Goal: Browse casually

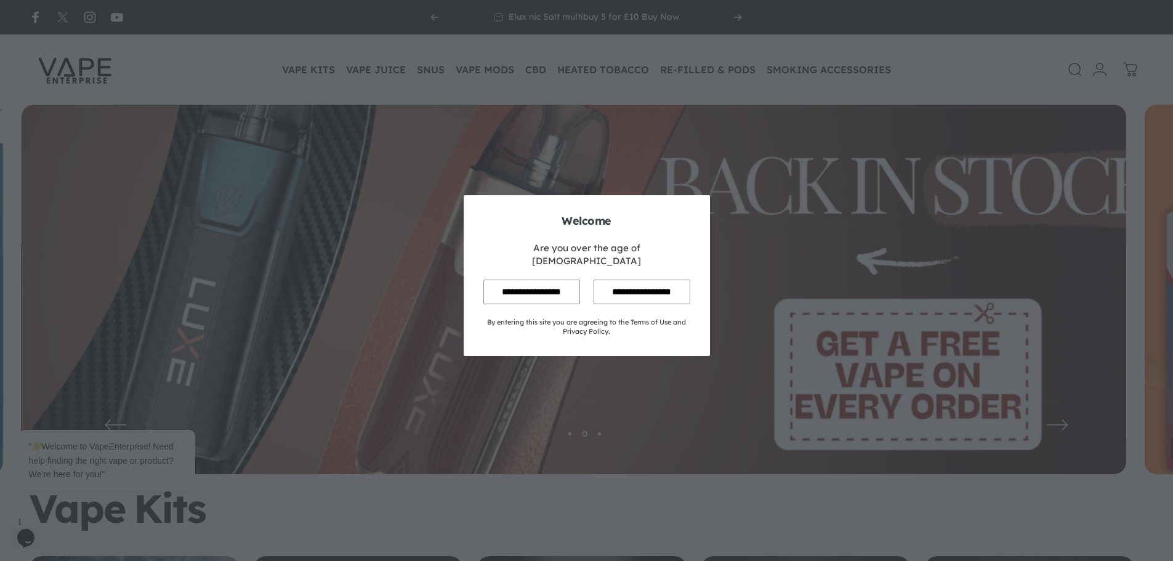
click at [526, 282] on input "**********" at bounding box center [531, 291] width 97 height 24
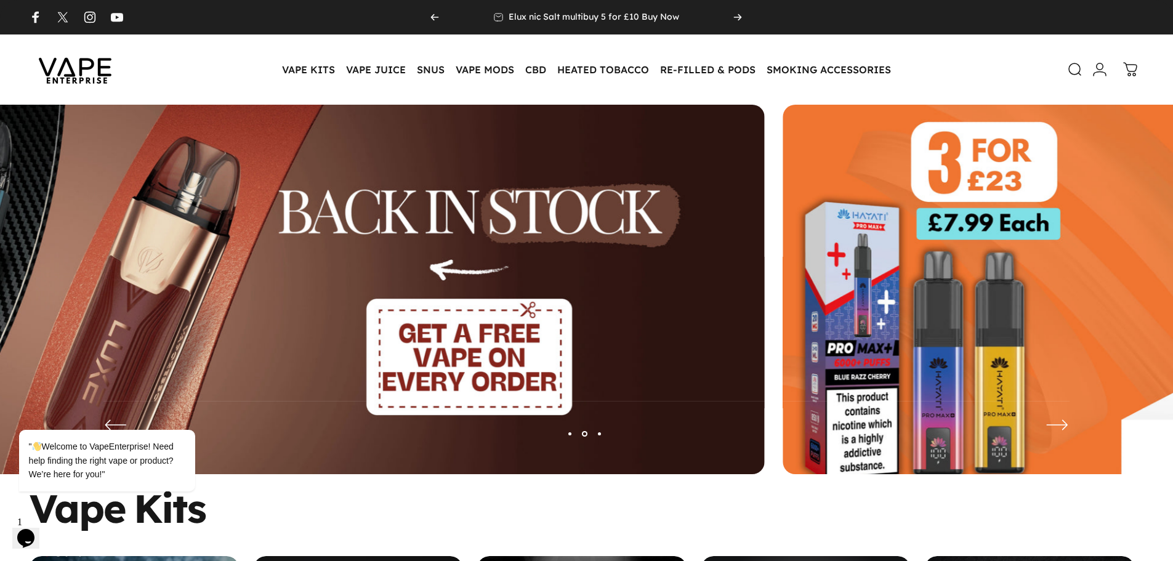
click at [420, 345] on img at bounding box center [212, 299] width 1104 height 388
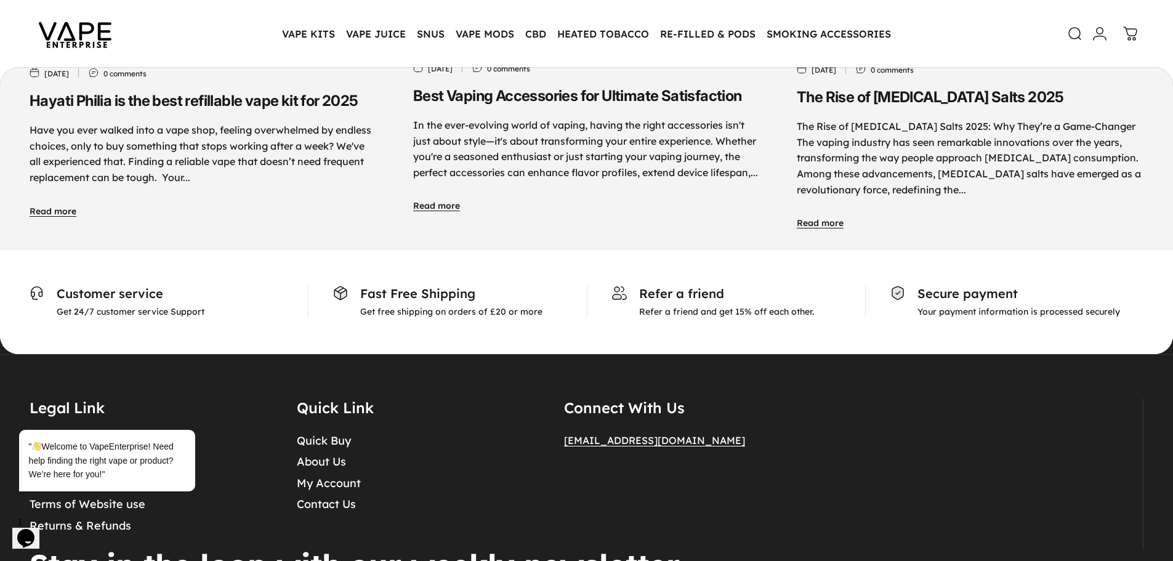
scroll to position [6399, 0]
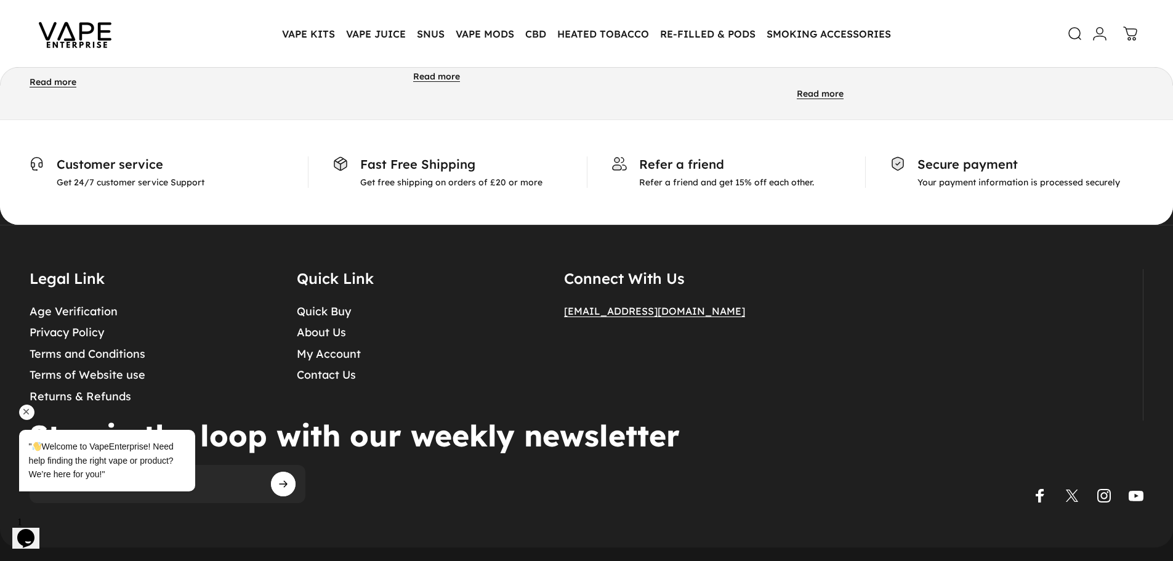
click at [25, 414] on icon "Chat attention grabber" at bounding box center [26, 411] width 11 height 11
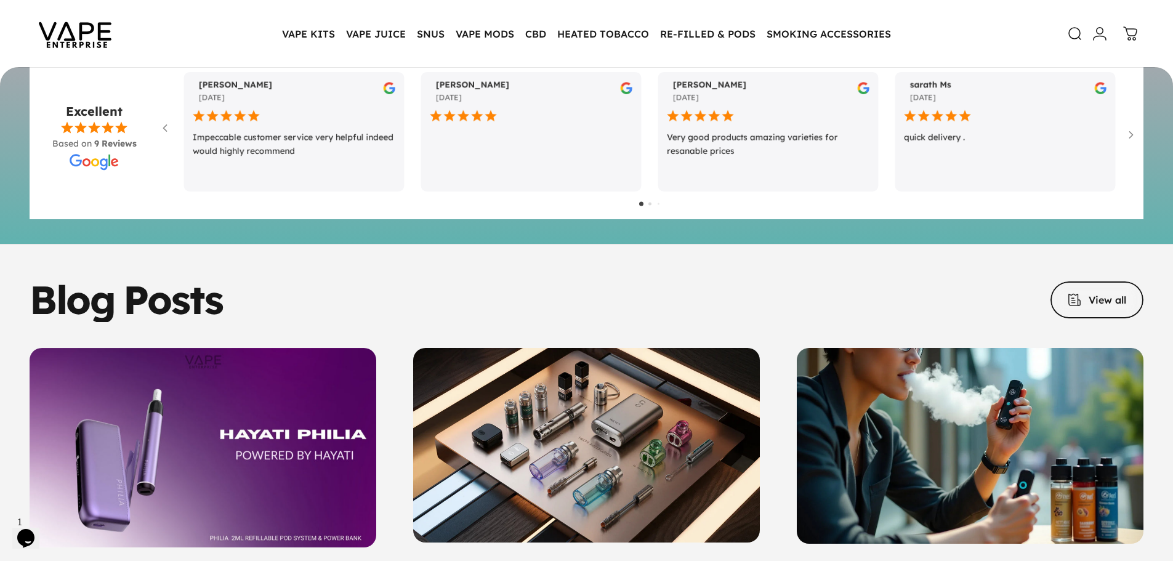
scroll to position [5587, 0]
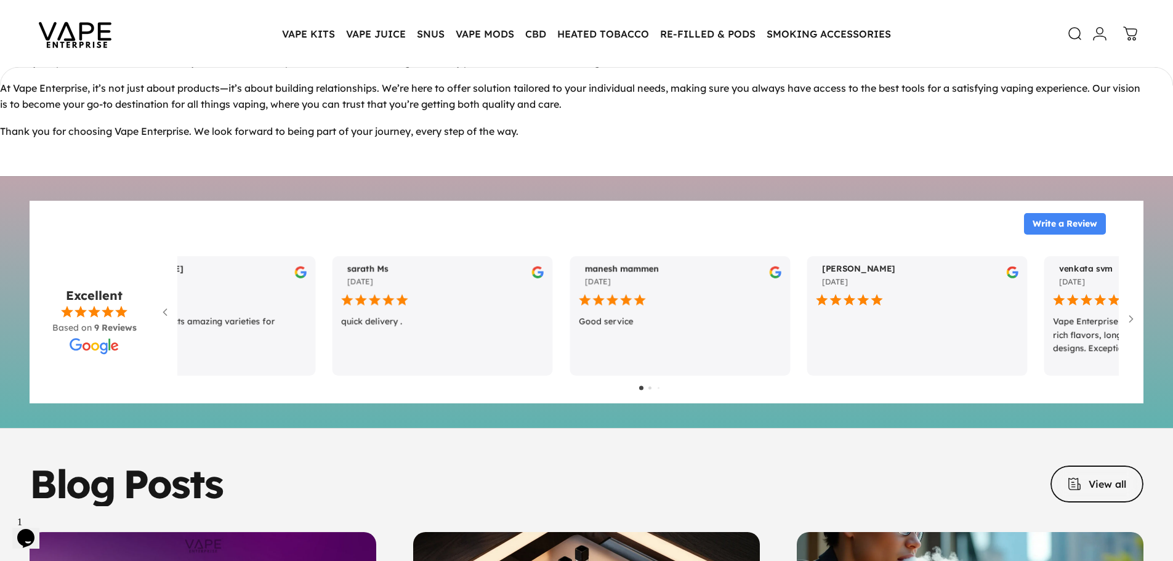
drag, startPoint x: 849, startPoint y: 288, endPoint x: 131, endPoint y: 328, distance: 718.9
click at [174, 326] on div "[PERSON_NAME] [DATE]" at bounding box center [648, 313] width 978 height 132
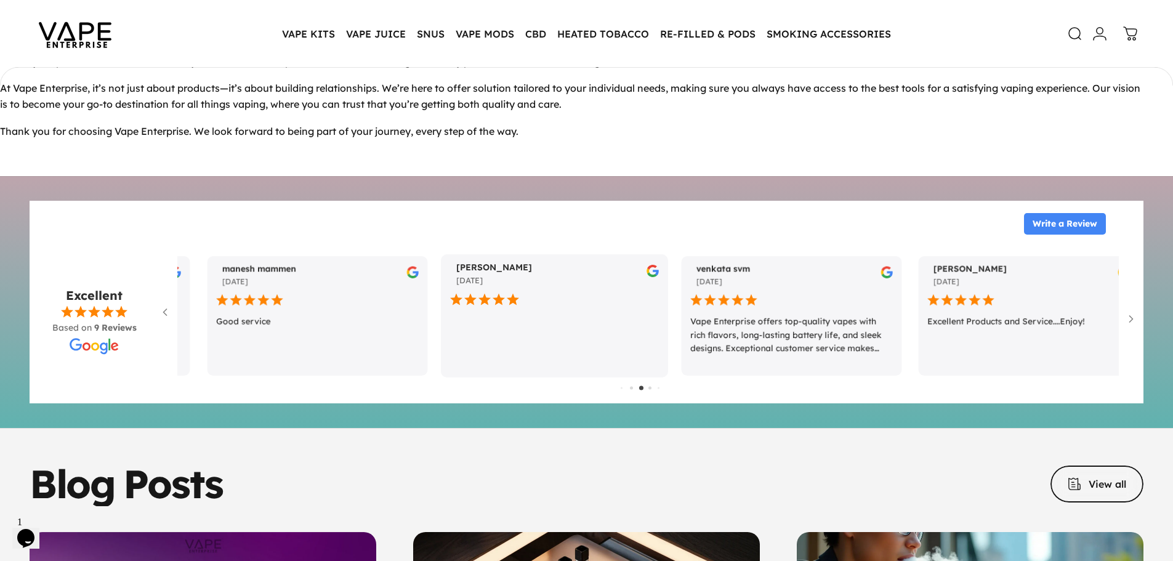
drag, startPoint x: 688, startPoint y: 357, endPoint x: 246, endPoint y: 365, distance: 442.1
click at [441, 362] on div "[PERSON_NAME] [DATE]" at bounding box center [554, 315] width 227 height 123
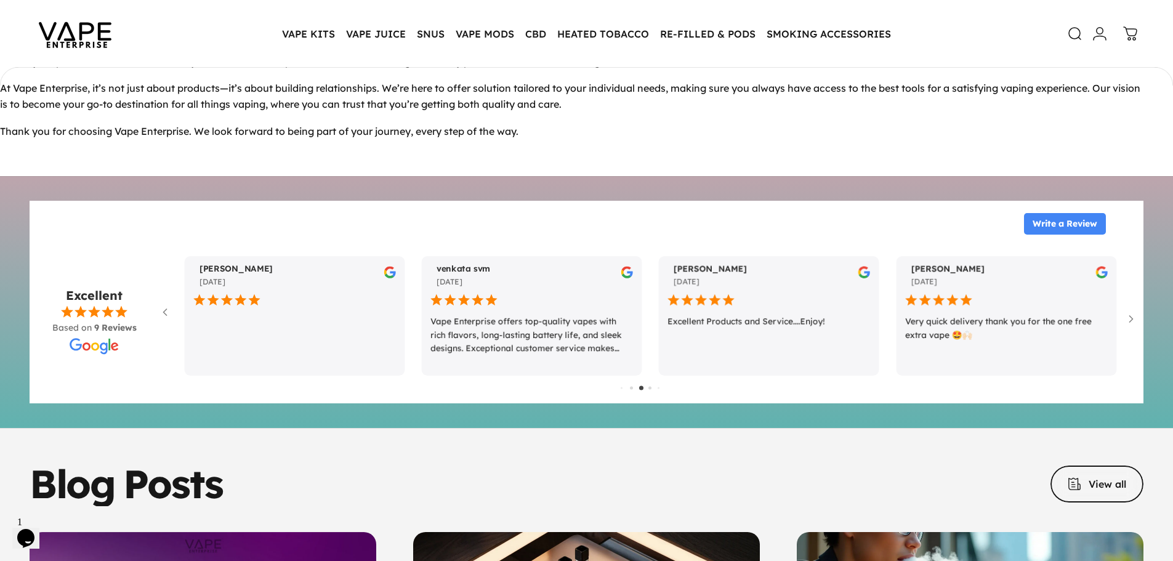
drag, startPoint x: 684, startPoint y: 352, endPoint x: 175, endPoint y: 384, distance: 510.1
click at [176, 384] on div "[PERSON_NAME] [DATE]" at bounding box center [648, 322] width 978 height 150
drag, startPoint x: 699, startPoint y: 343, endPoint x: 430, endPoint y: 356, distance: 269.4
click at [655, 355] on div "[PERSON_NAME] [DATE] Excellent Products and Service....Enjoy!" at bounding box center [768, 315] width 227 height 123
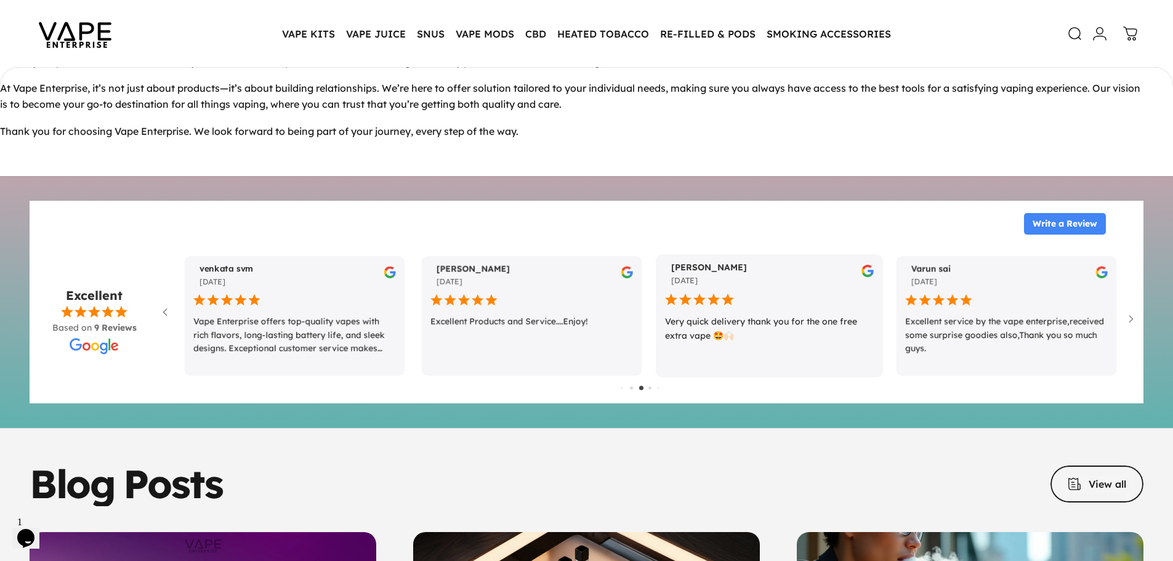
drag, startPoint x: 701, startPoint y: 343, endPoint x: 339, endPoint y: 348, distance: 362.0
click at [656, 350] on div "[PERSON_NAME] [DATE] Very quick delivery thank you for the one free extra vape …" at bounding box center [769, 315] width 227 height 123
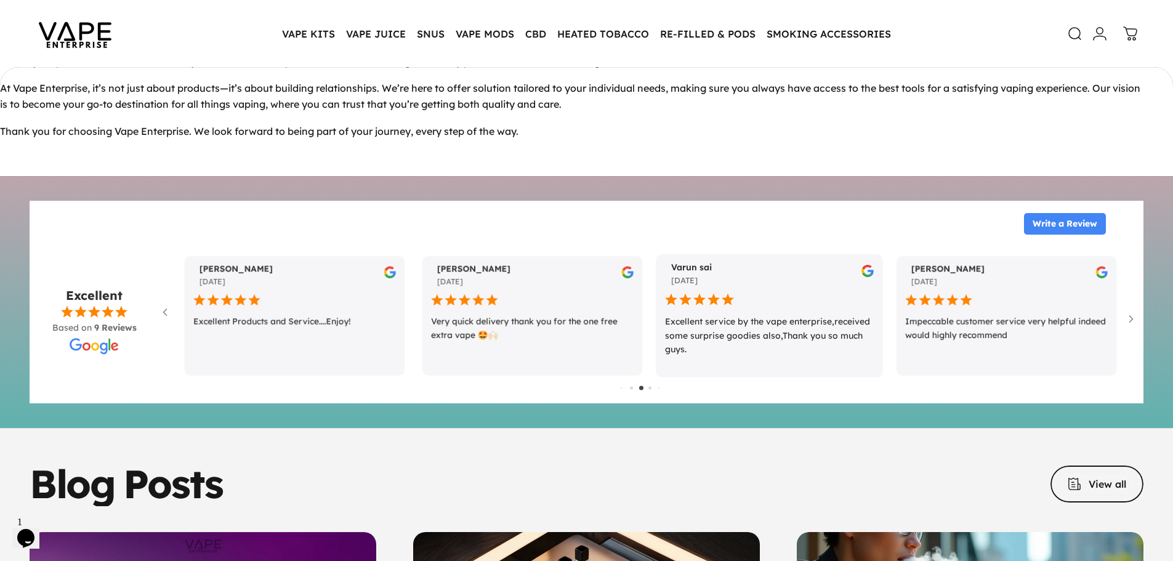
drag, startPoint x: 771, startPoint y: 350, endPoint x: 360, endPoint y: 350, distance: 411.9
click at [656, 350] on div "Varun sai [DATE] Excellent service by the vape enterprise,received some surpris…" at bounding box center [769, 315] width 227 height 123
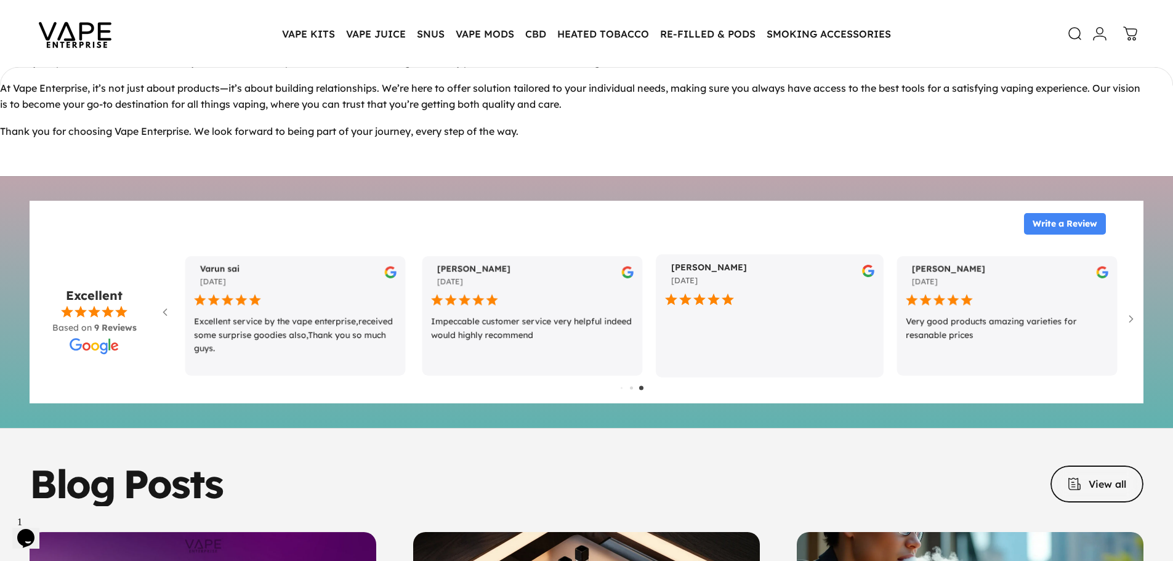
drag, startPoint x: 781, startPoint y: 331, endPoint x: 284, endPoint y: 348, distance: 497.1
click at [656, 348] on div "[PERSON_NAME] [DATE]" at bounding box center [769, 315] width 227 height 123
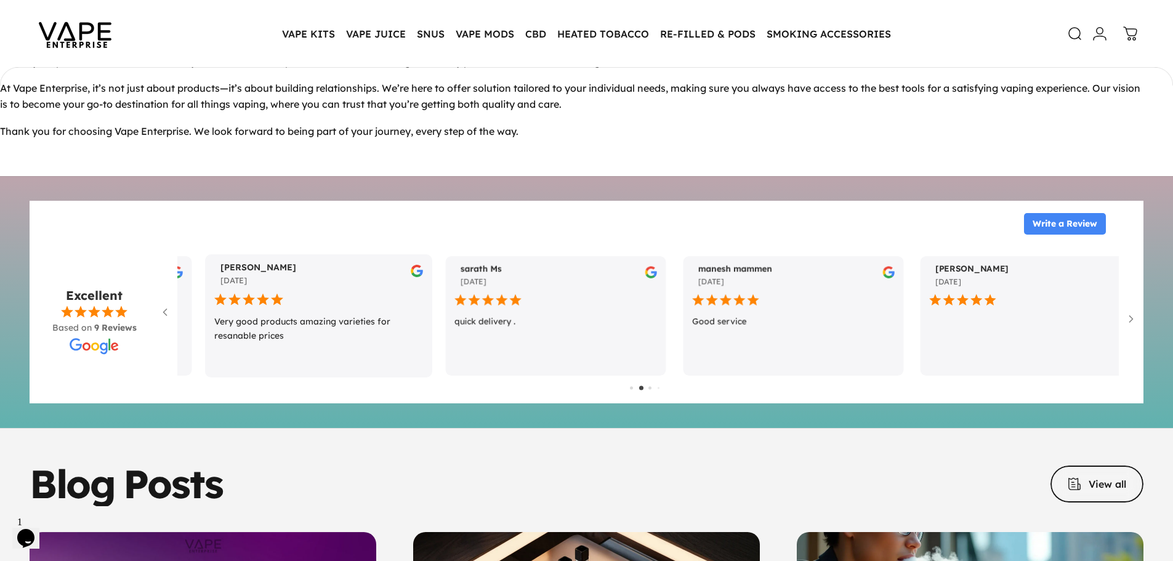
drag, startPoint x: 611, startPoint y: 348, endPoint x: 212, endPoint y: 364, distance: 399.2
click at [232, 364] on div "[PERSON_NAME] [DATE] Very good products amazing varieties for resanable prices" at bounding box center [318, 315] width 227 height 123
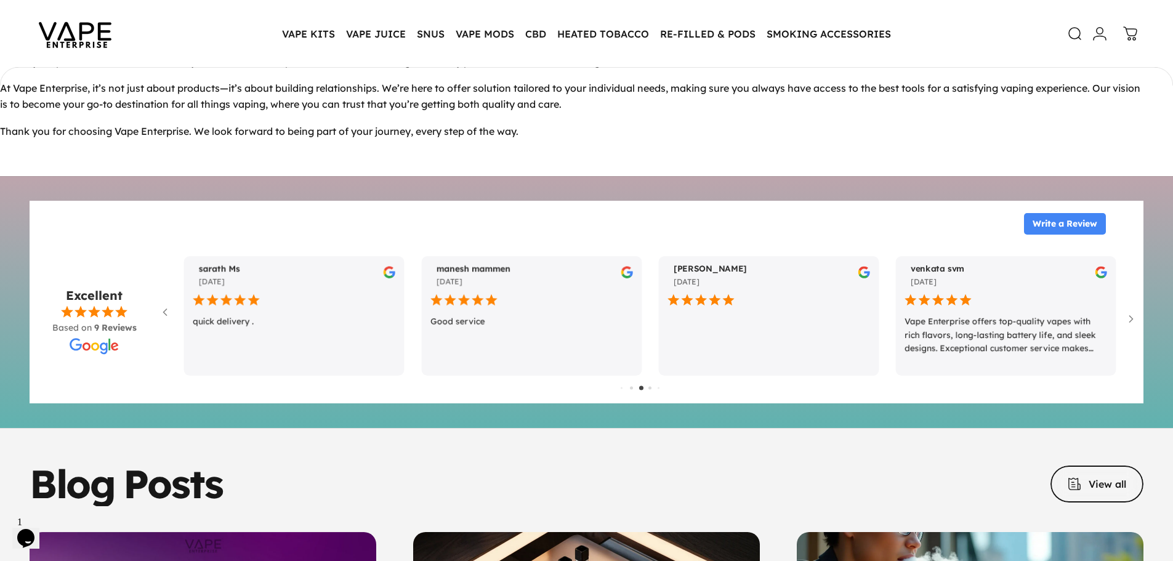
click at [650, 386] on div at bounding box center [649, 387] width 3 height 3
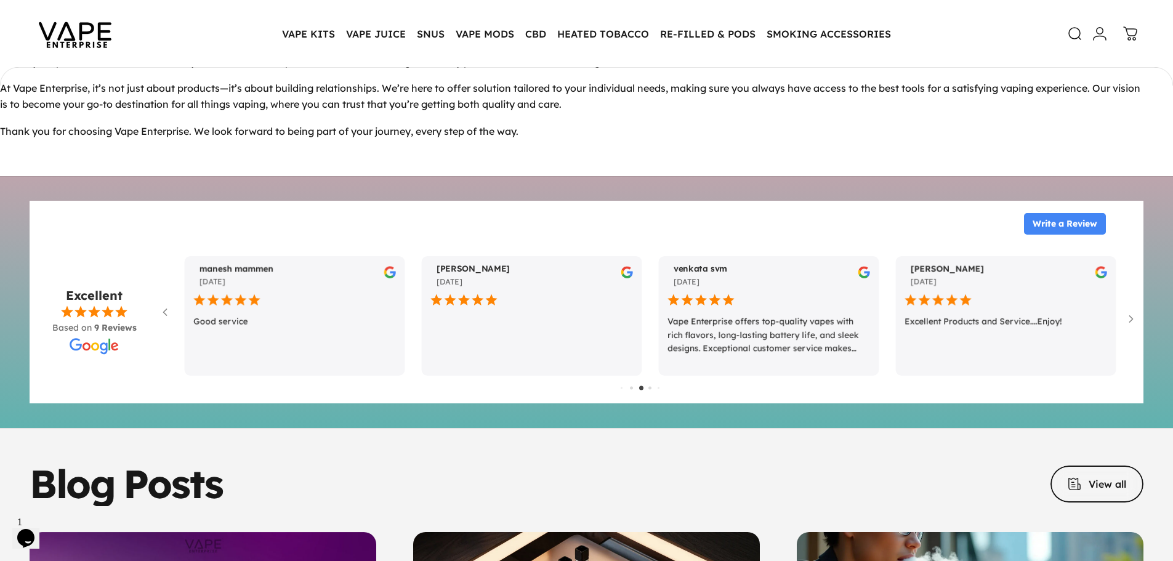
click at [650, 386] on div at bounding box center [649, 387] width 3 height 3
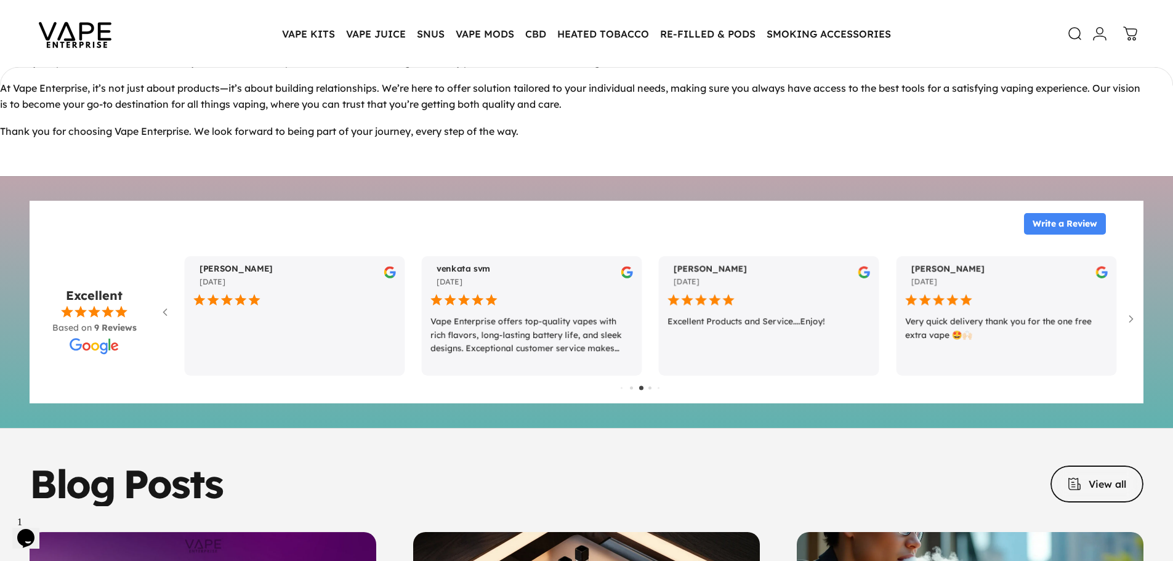
click at [650, 386] on div at bounding box center [649, 387] width 3 height 3
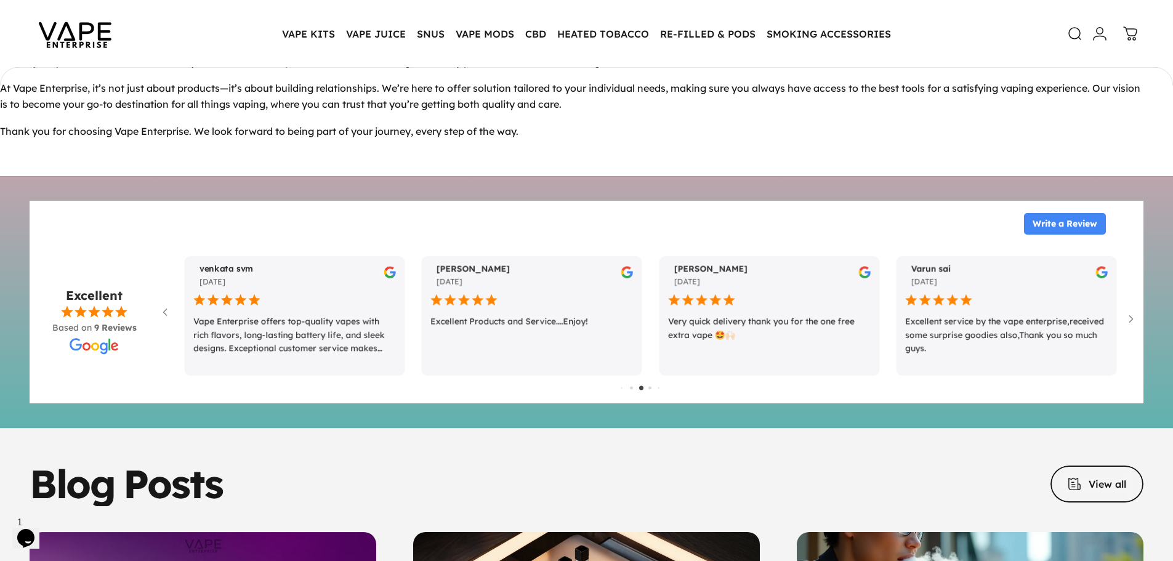
click at [650, 386] on div at bounding box center [649, 387] width 3 height 3
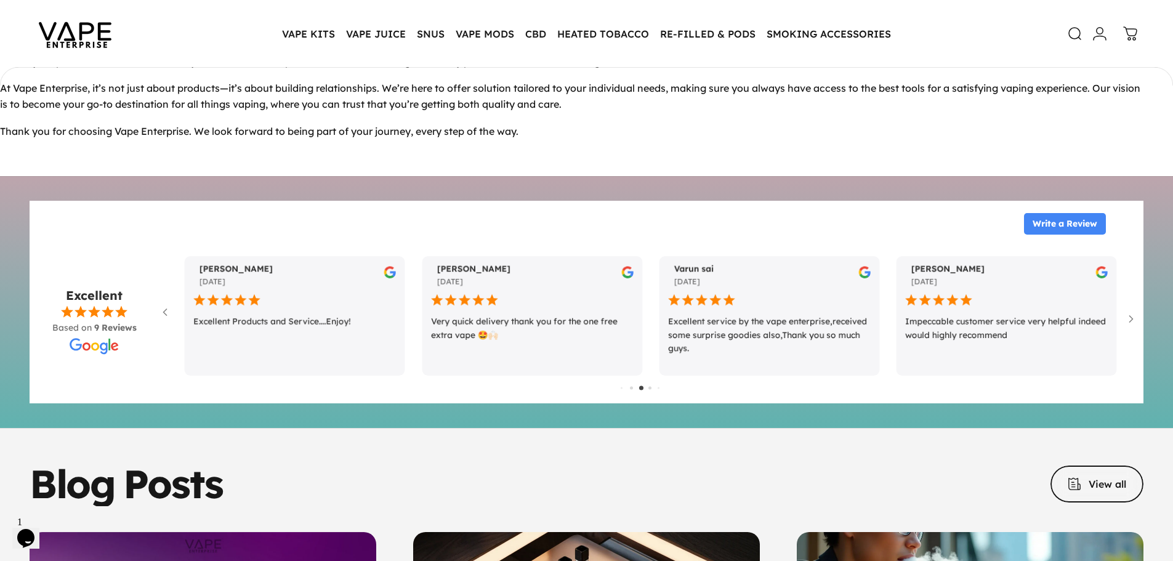
click at [650, 386] on div at bounding box center [649, 387] width 3 height 3
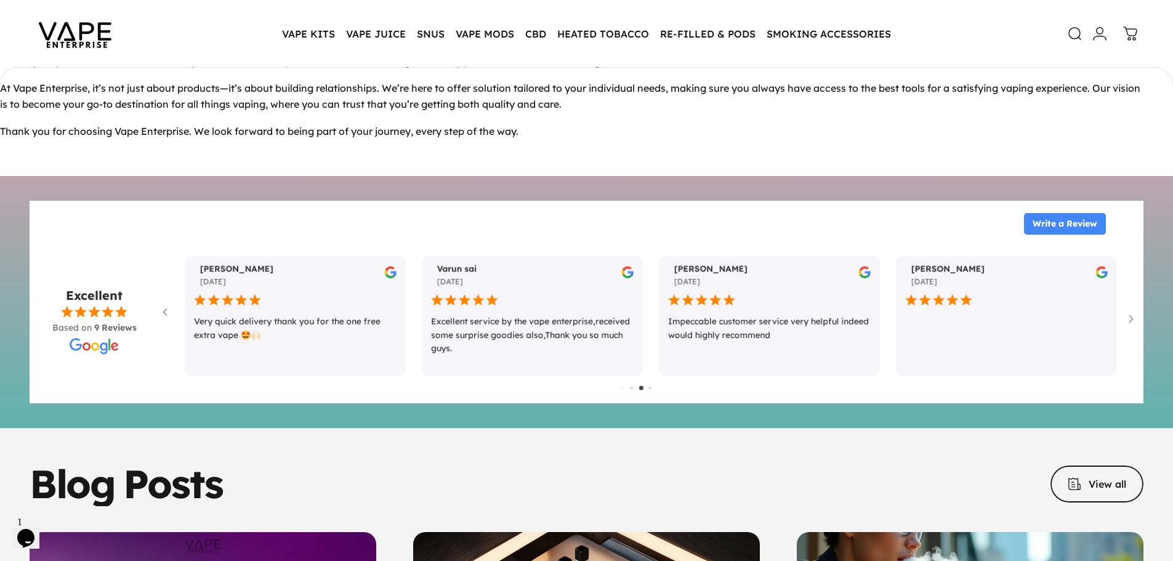
click at [650, 386] on div at bounding box center [649, 387] width 3 height 3
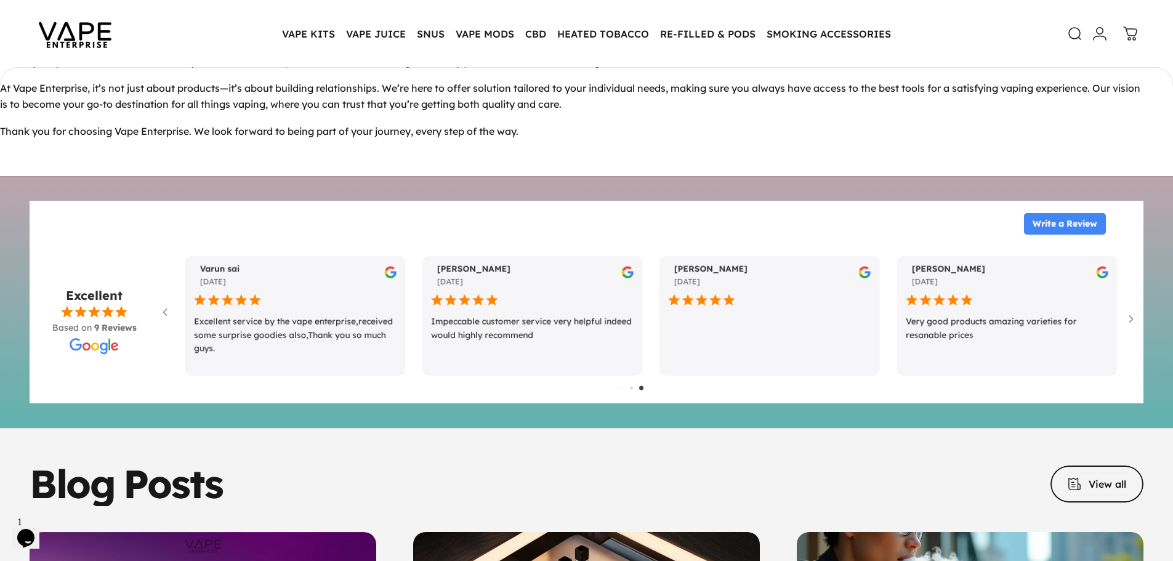
click at [650, 379] on div at bounding box center [648, 388] width 154 height 18
click at [632, 381] on div at bounding box center [648, 388] width 154 height 18
click at [632, 379] on div at bounding box center [648, 388] width 154 height 18
click at [631, 386] on div at bounding box center [631, 387] width 3 height 3
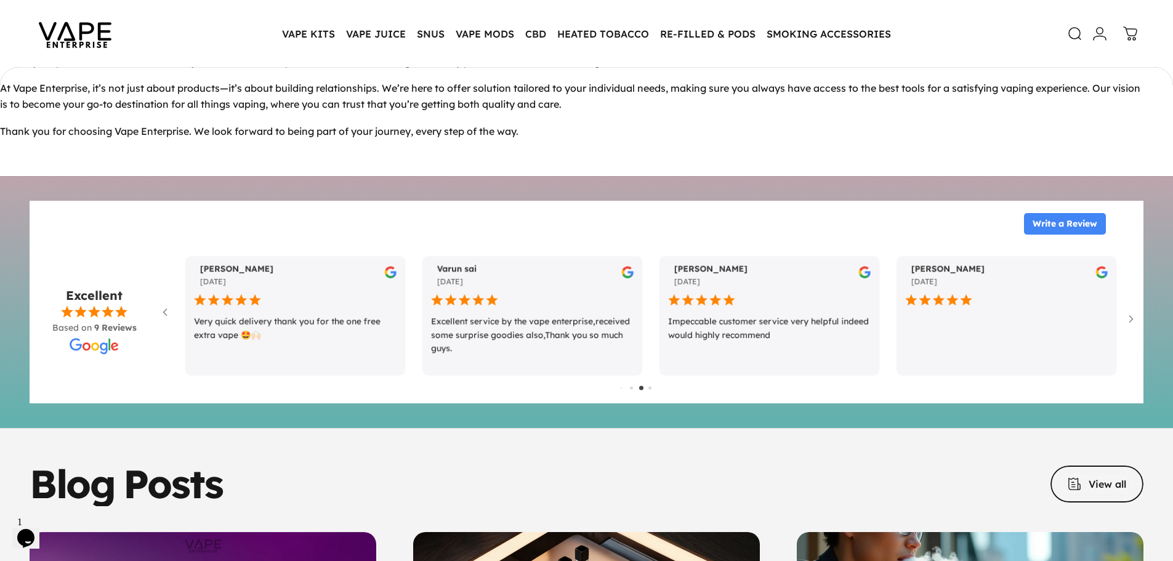
click at [23, 534] on icon "Opens Chat This icon Opens the chat window." at bounding box center [26, 538] width 20 height 20
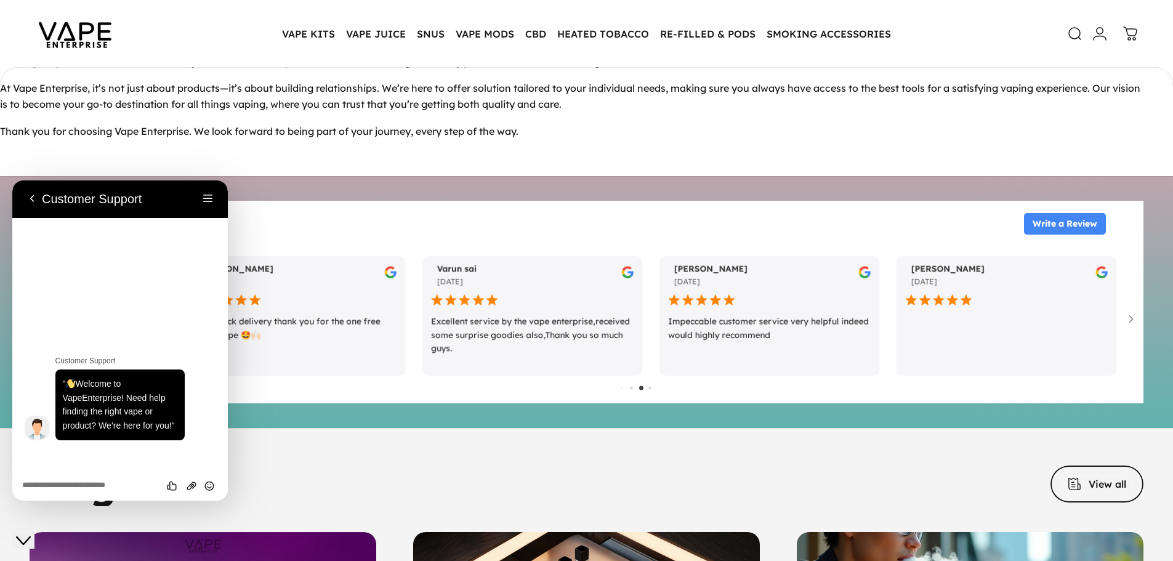
click at [328, 209] on div "Write a Review" at bounding box center [586, 226] width 1101 height 39
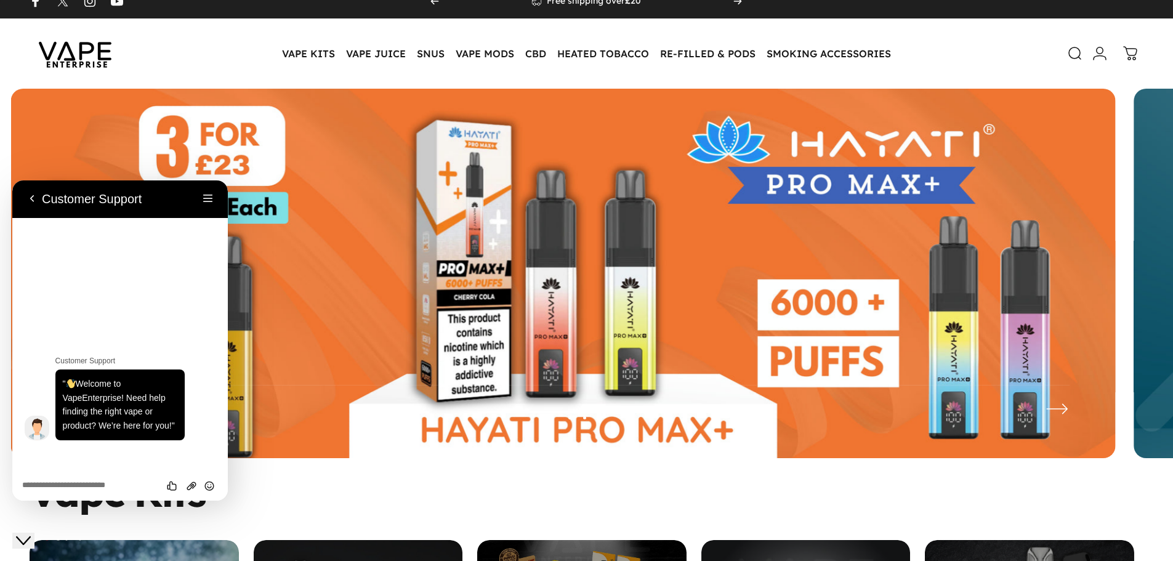
scroll to position [0, 0]
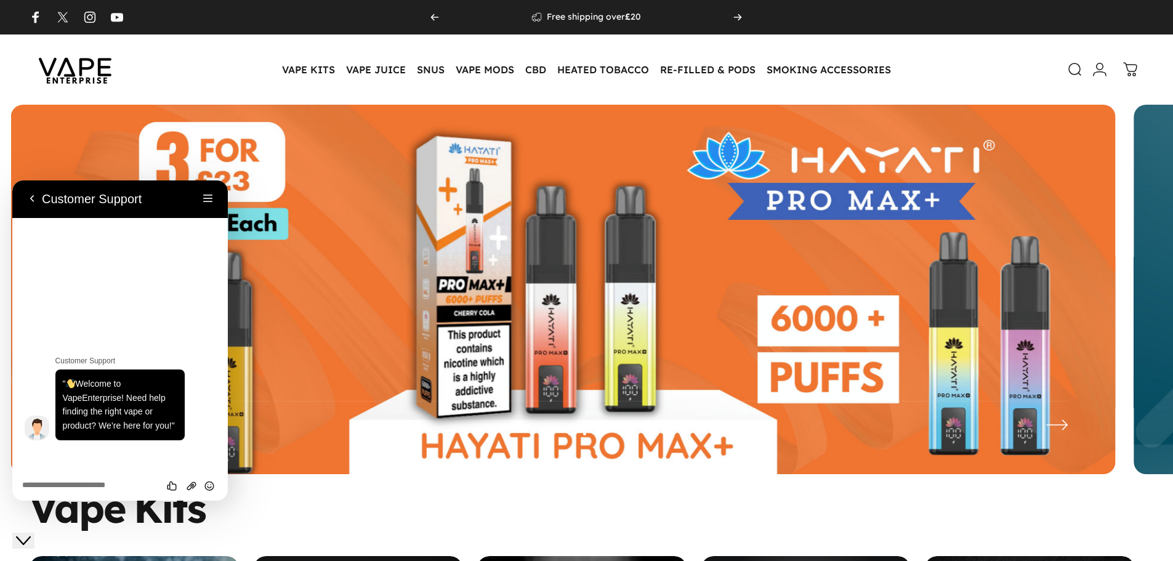
click at [24, 155] on div at bounding box center [586, 289] width 1173 height 369
click at [31, 194] on button "Back" at bounding box center [32, 199] width 20 height 18
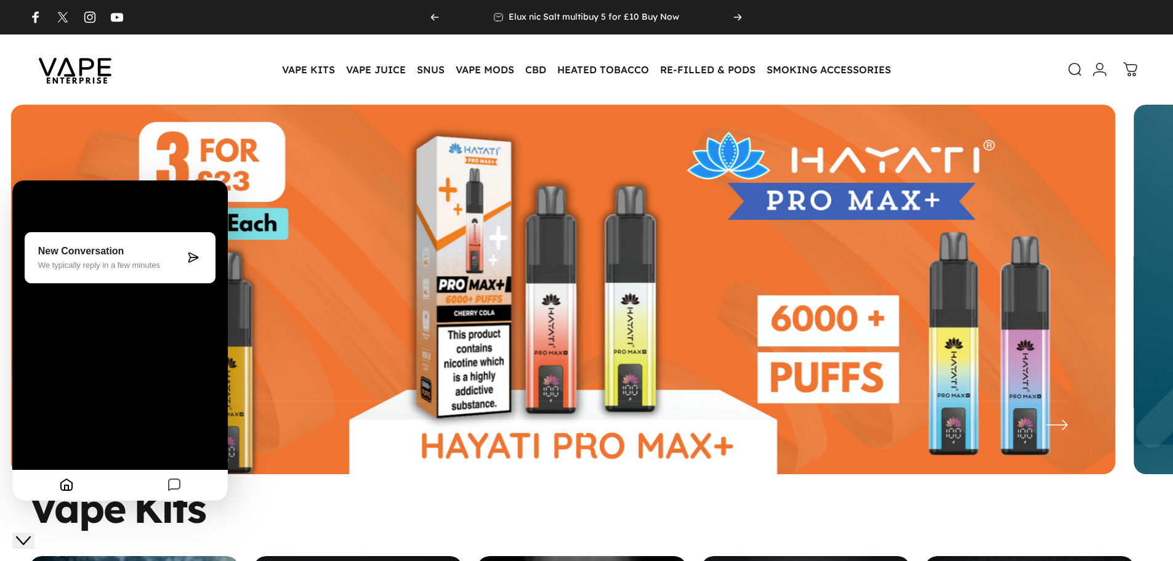
click at [379, 354] on img at bounding box center [563, 299] width 1104 height 388
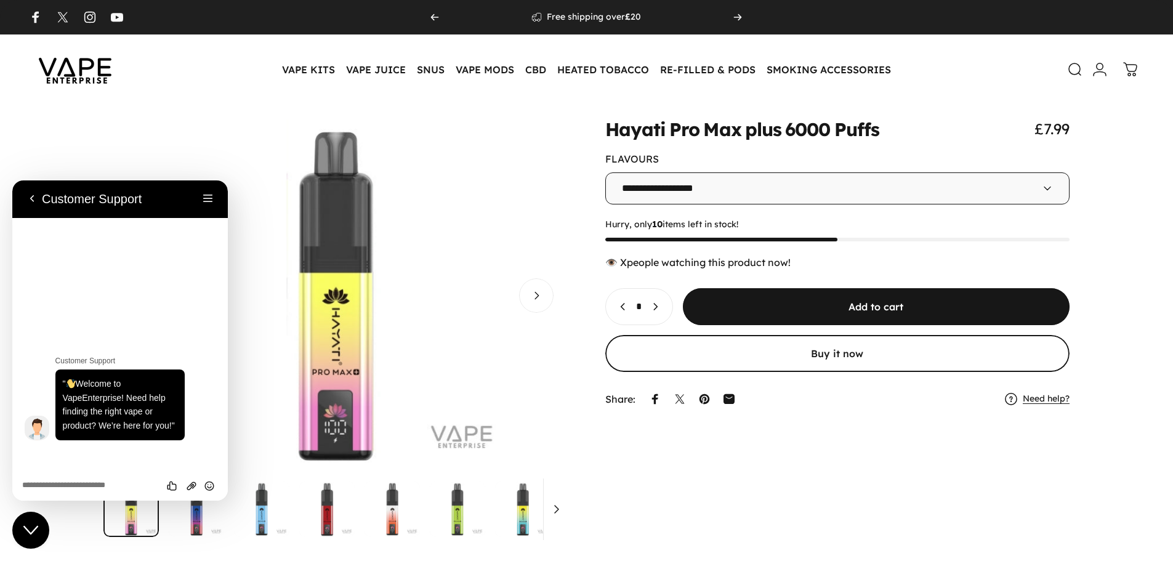
click at [327, 235] on button "Open media 32 in modal" at bounding box center [335, 295] width 465 height 352
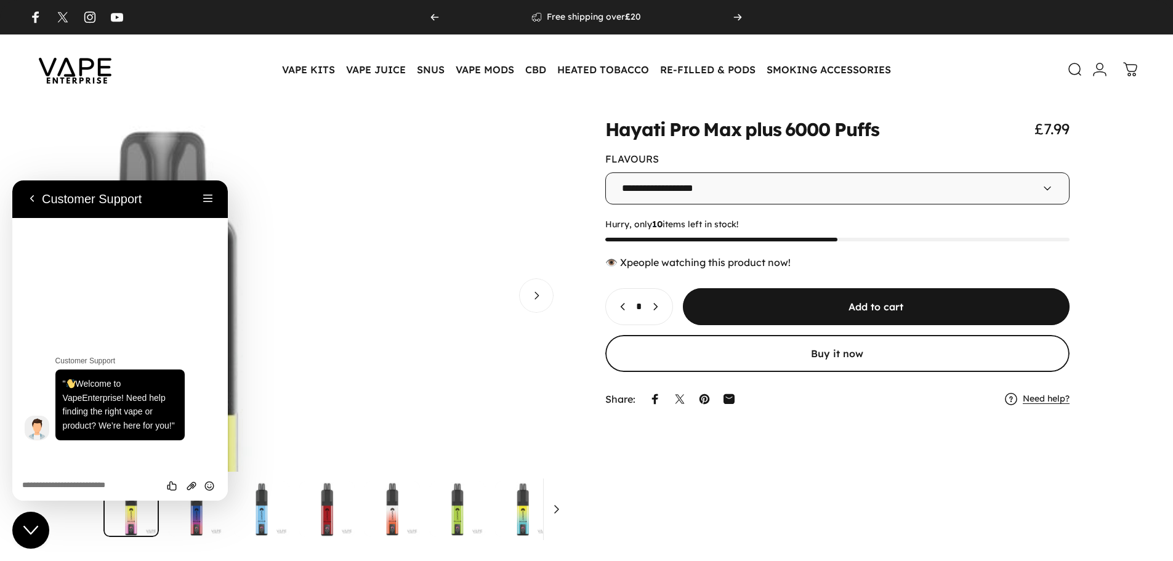
click at [532, 132] on media-hover-overlay "Gallery Viewer" at bounding box center [335, 295] width 465 height 352
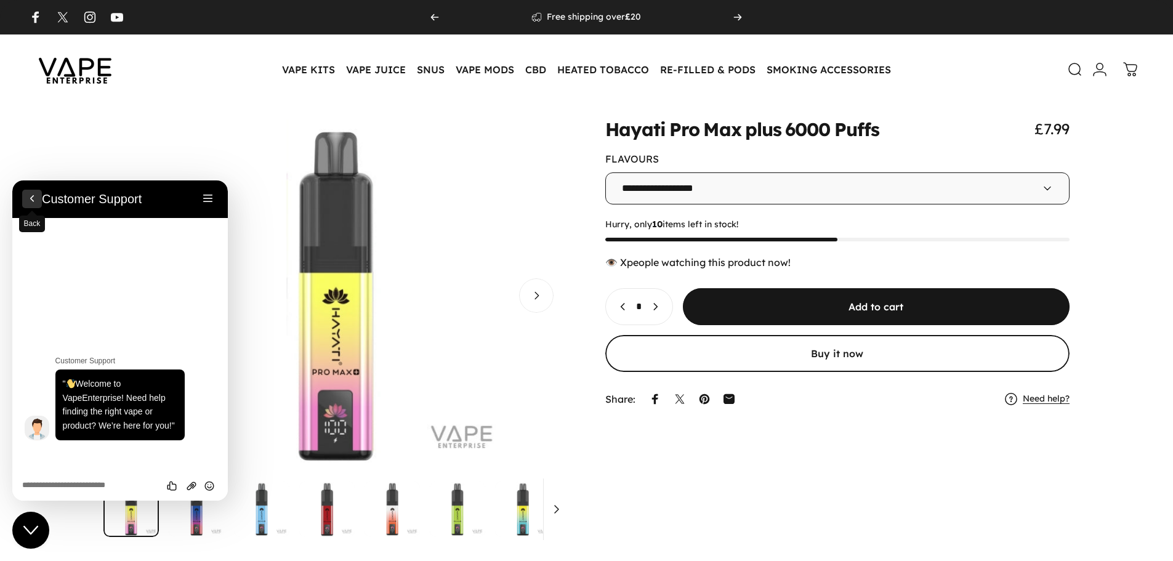
click at [30, 195] on button "Back" at bounding box center [32, 199] width 20 height 18
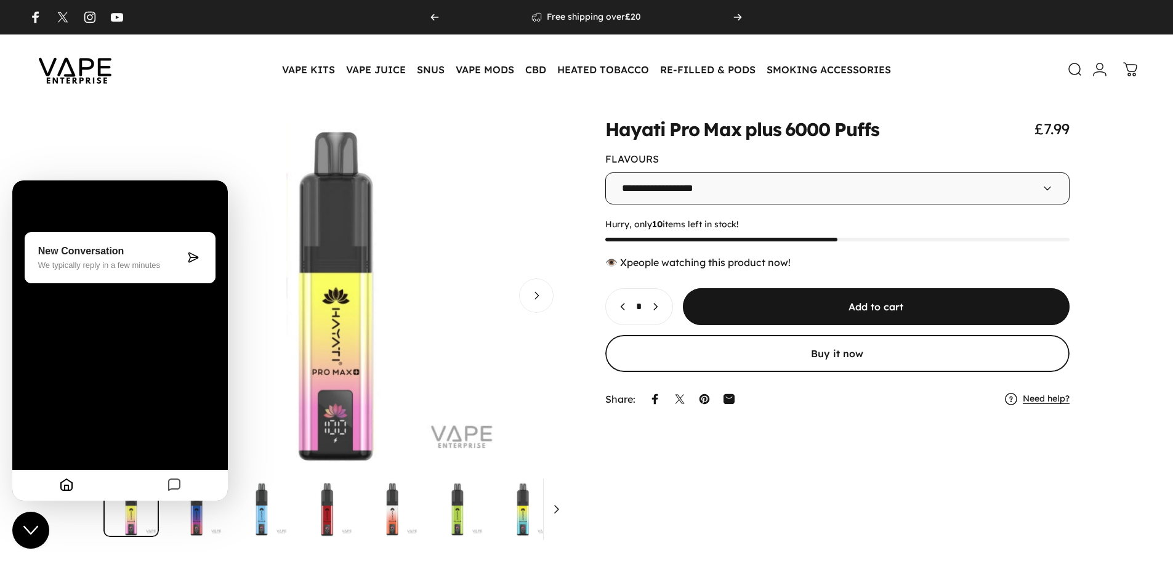
click at [297, 201] on button "Open media 32 in modal" at bounding box center [335, 295] width 465 height 352
click at [275, 163] on button "Open media 32 in modal" at bounding box center [335, 295] width 465 height 352
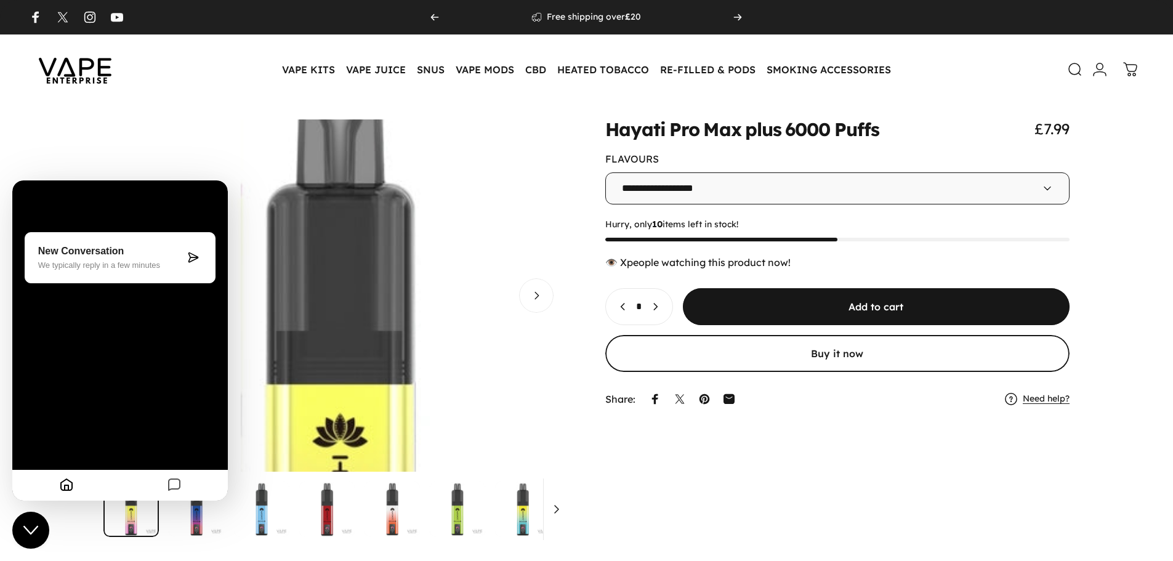
click at [275, 163] on media-hover-overlay "Gallery Viewer" at bounding box center [335, 295] width 465 height 352
